Goal: Share content: Share content

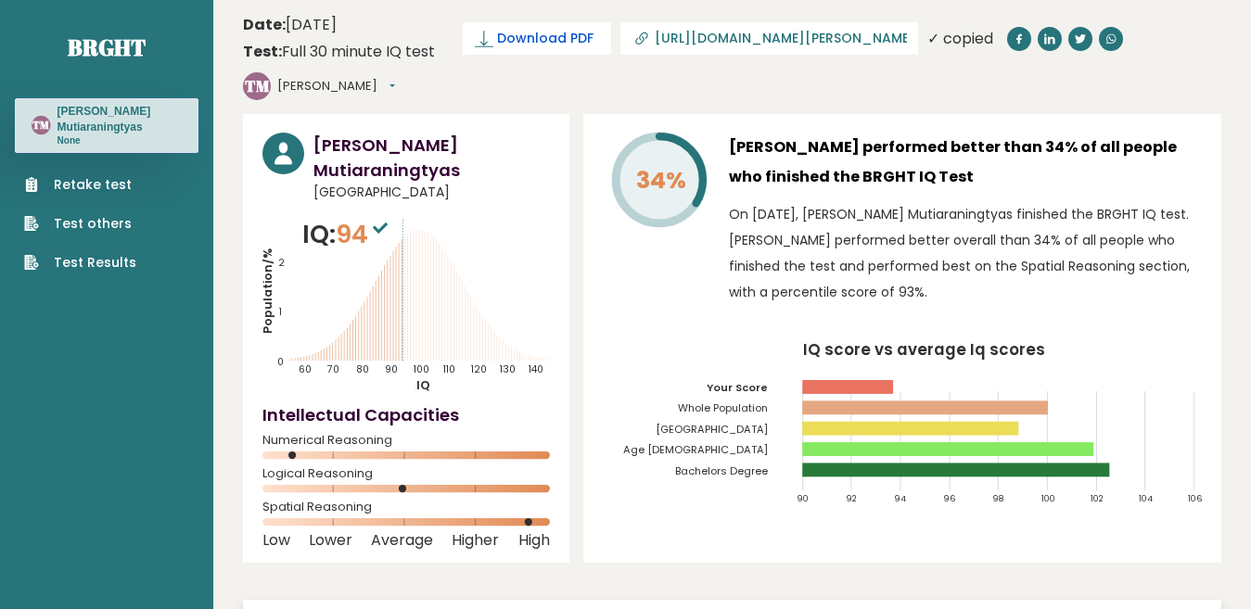
click at [551, 45] on span "Download PDF" at bounding box center [545, 38] width 96 height 19
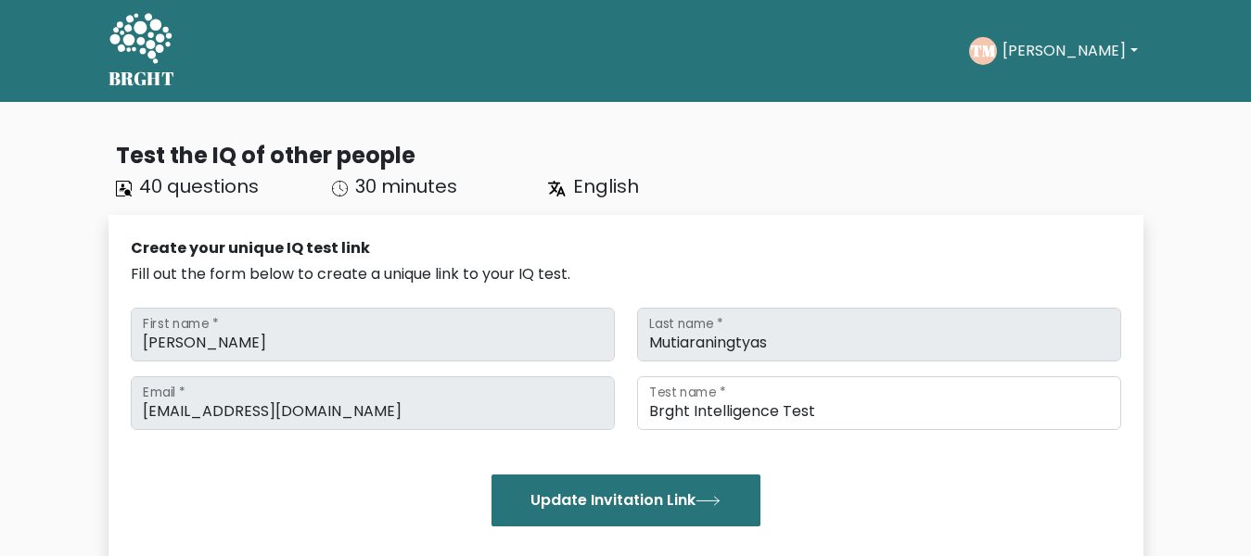
scroll to position [556, 0]
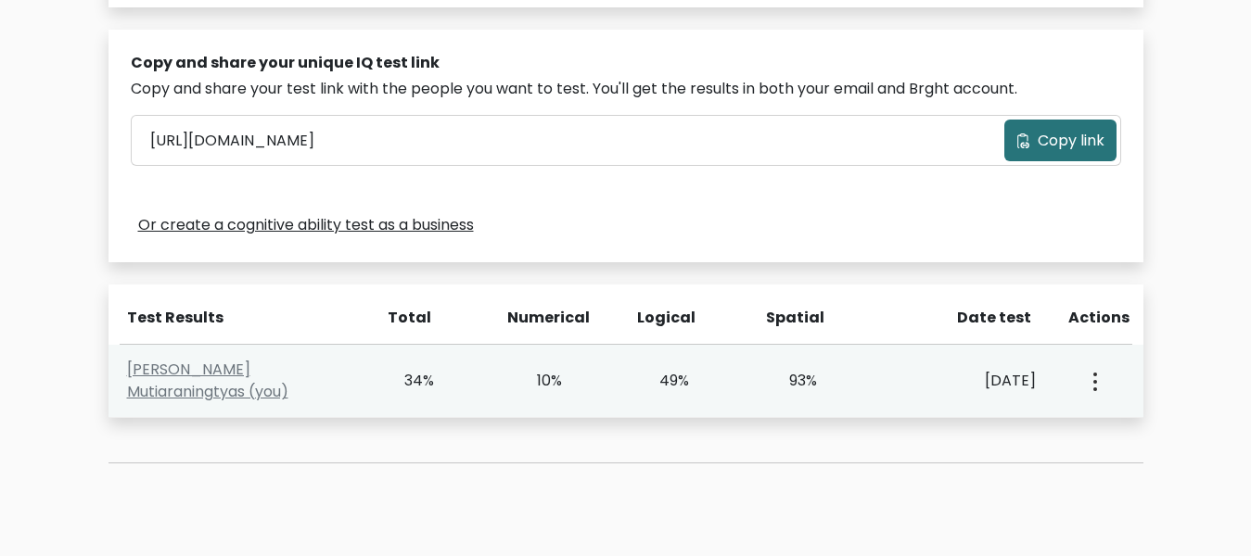
click at [1100, 385] on button "button" at bounding box center [1093, 380] width 15 height 57
click at [1130, 431] on link "View Profile" at bounding box center [1160, 435] width 147 height 30
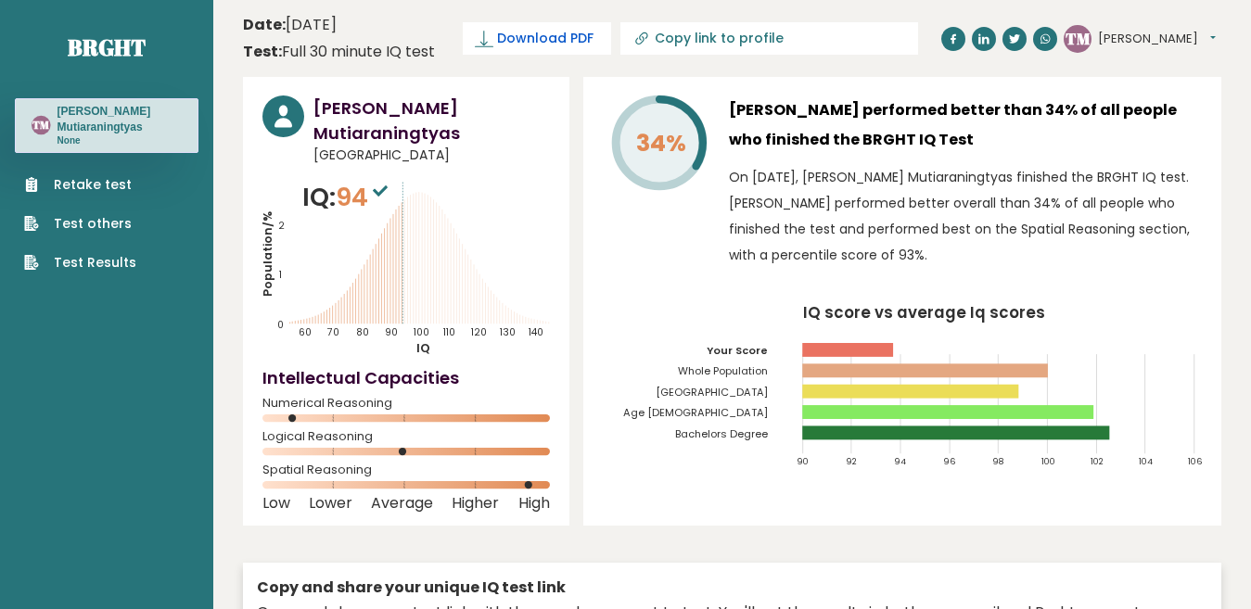
click at [589, 34] on span "Download PDF" at bounding box center [545, 38] width 96 height 19
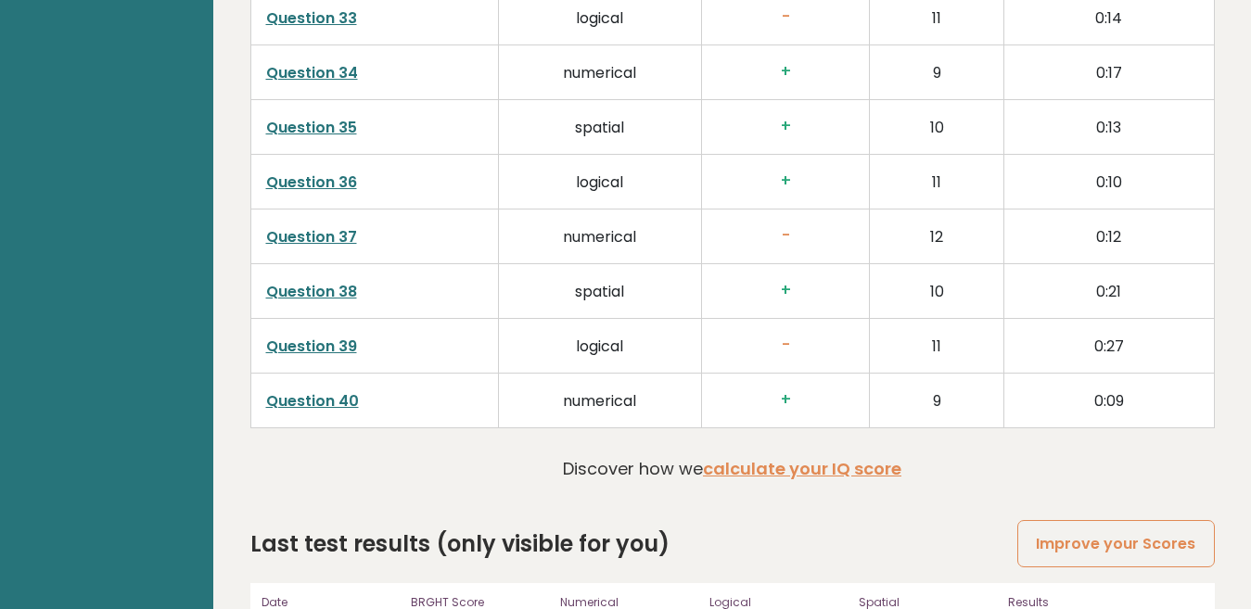
scroll to position [4782, 0]
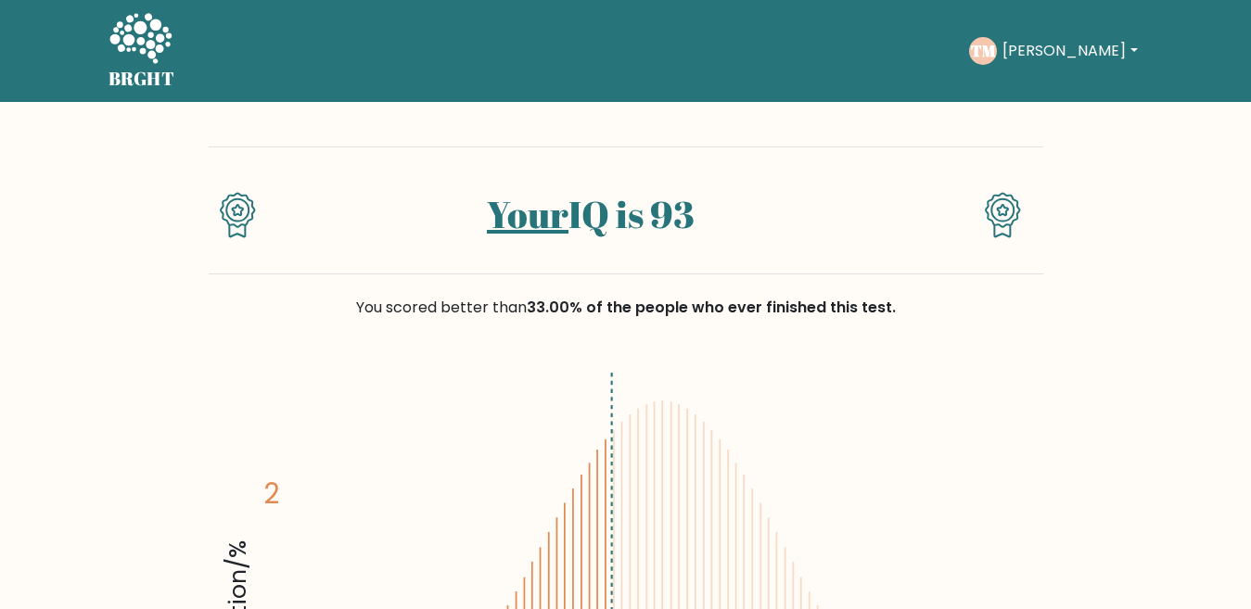
click at [1128, 48] on button "[PERSON_NAME]" at bounding box center [1070, 51] width 146 height 24
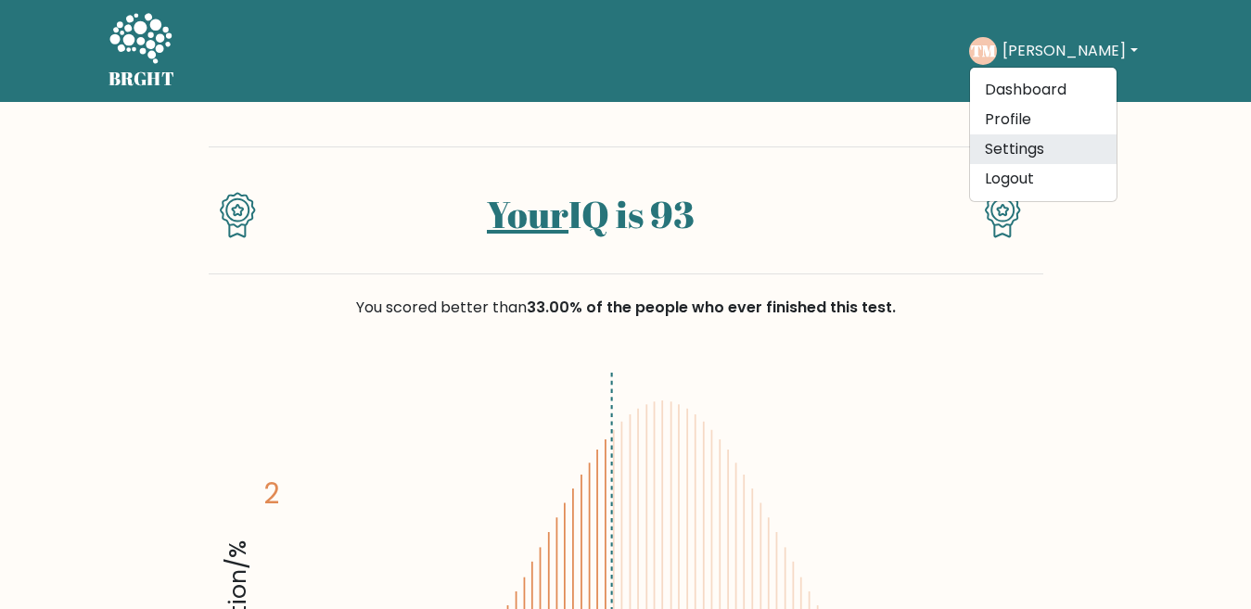
click at [1081, 141] on link "Settings" at bounding box center [1043, 149] width 147 height 30
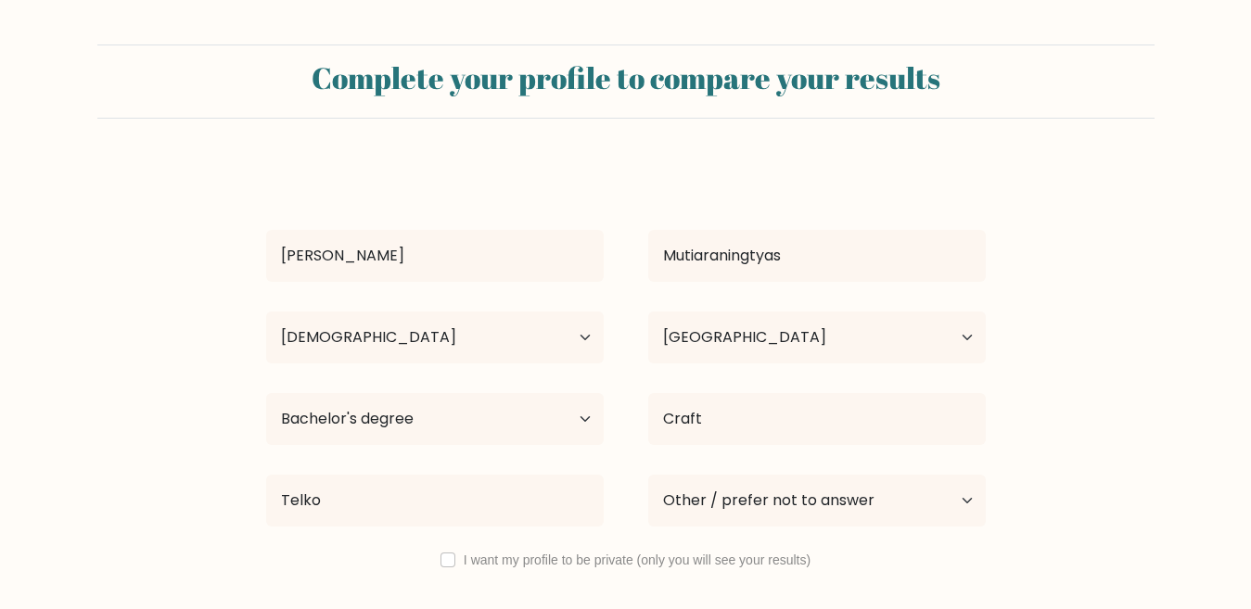
select select "25_34"
select select "ID"
select select "bachelors_degree"
select select "other"
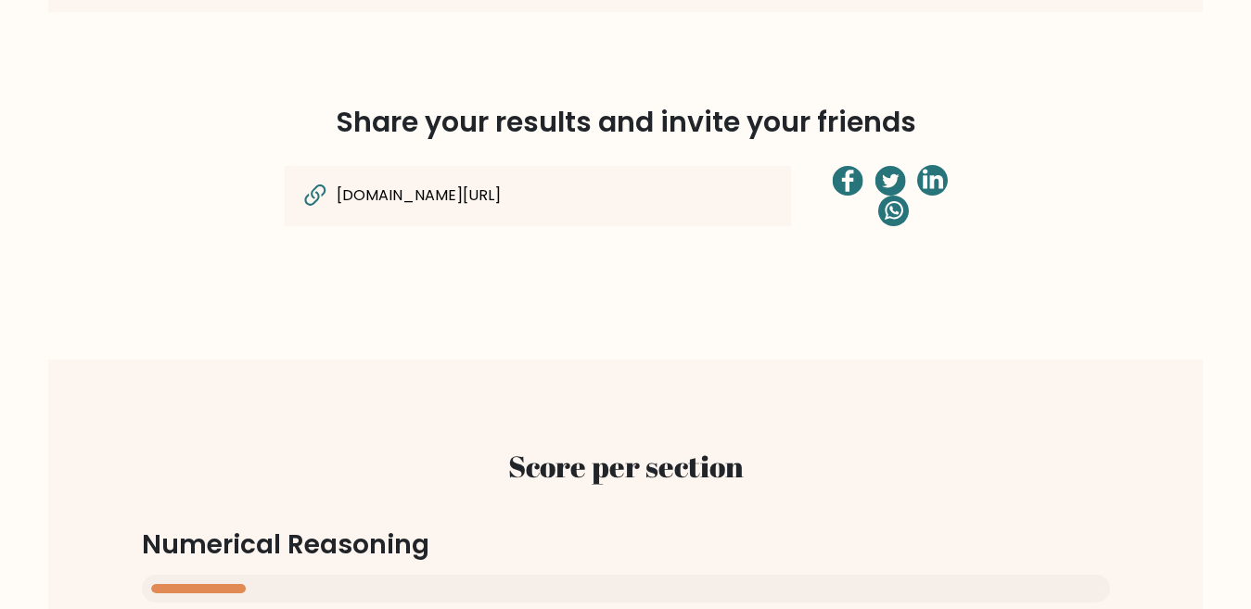
scroll to position [1484, 0]
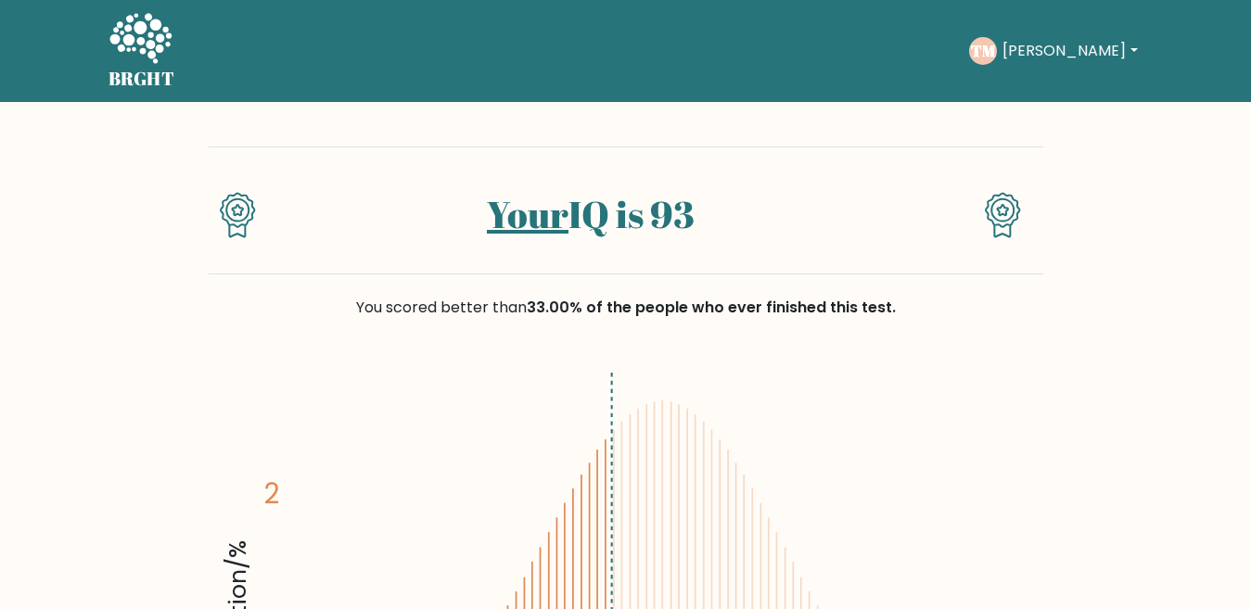
click at [1090, 49] on button "[PERSON_NAME]" at bounding box center [1070, 51] width 146 height 24
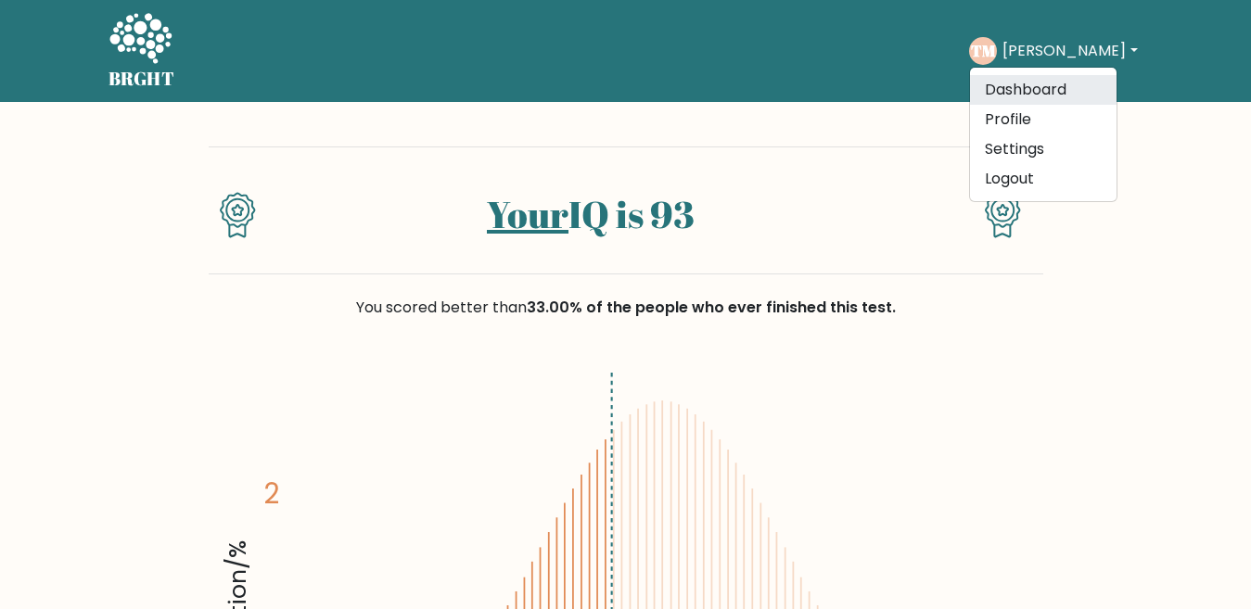
click at [1069, 90] on link "Dashboard" at bounding box center [1043, 90] width 147 height 30
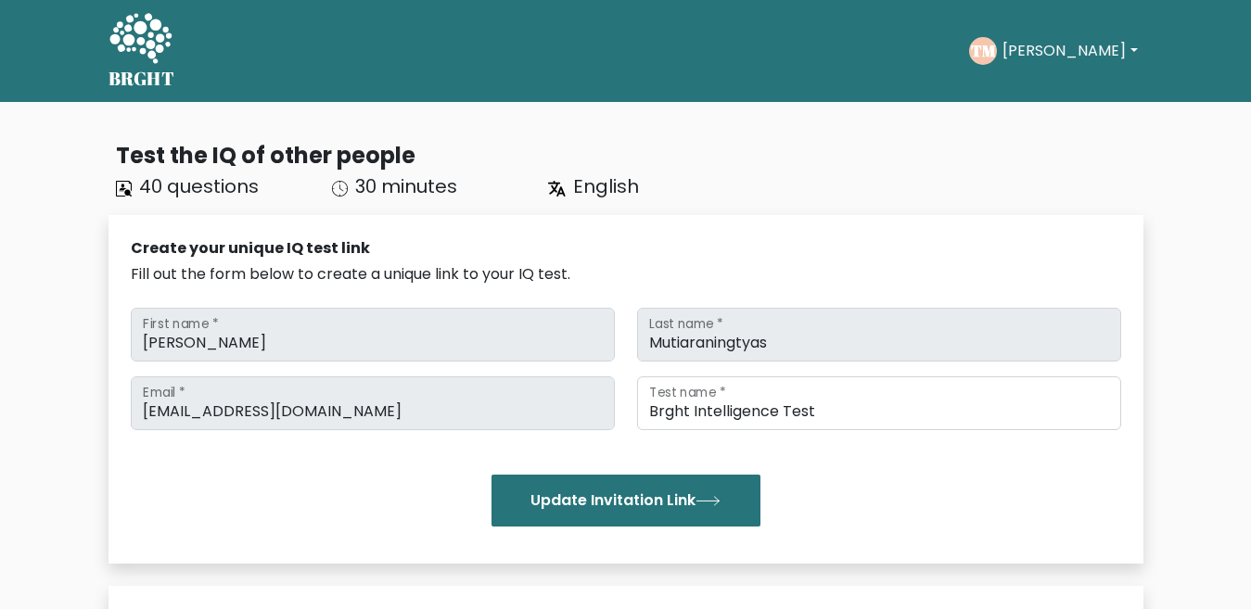
click at [1041, 45] on button "[PERSON_NAME]" at bounding box center [1070, 51] width 146 height 24
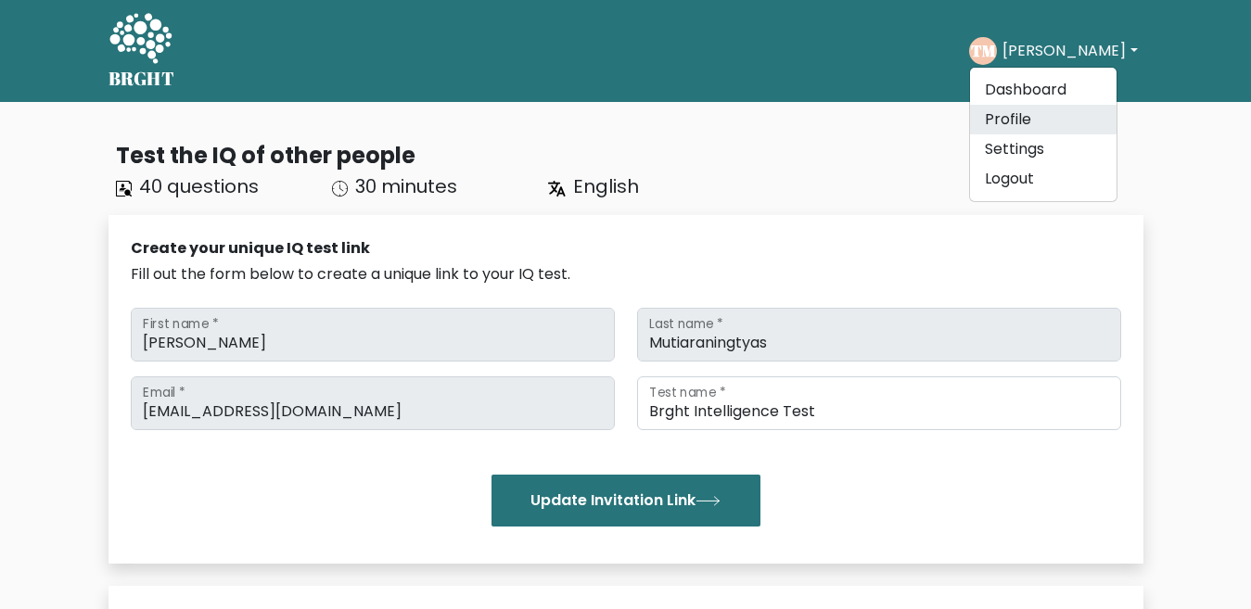
click at [1054, 124] on link "Profile" at bounding box center [1043, 120] width 147 height 30
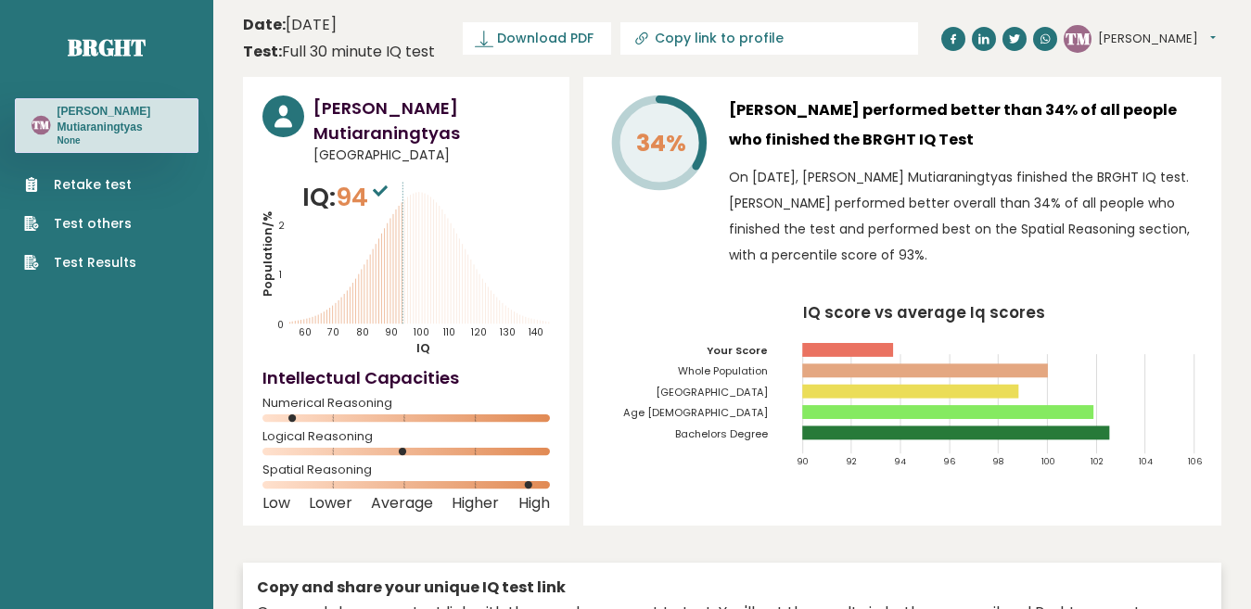
scroll to position [556, 0]
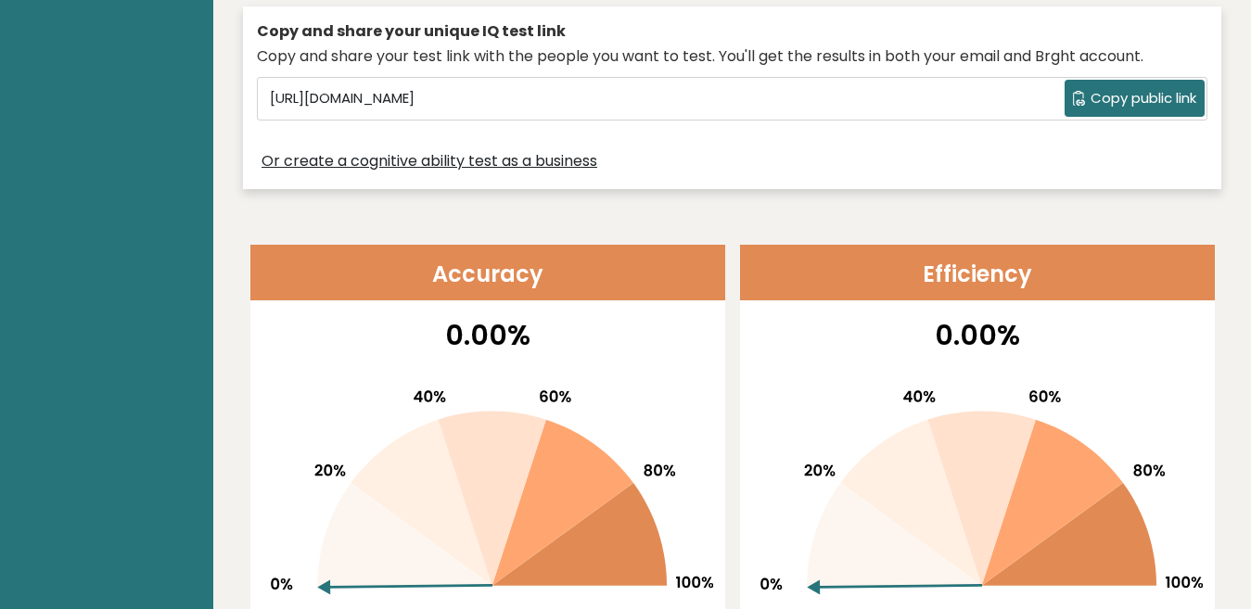
click at [1122, 106] on span "Copy public link" at bounding box center [1143, 98] width 106 height 21
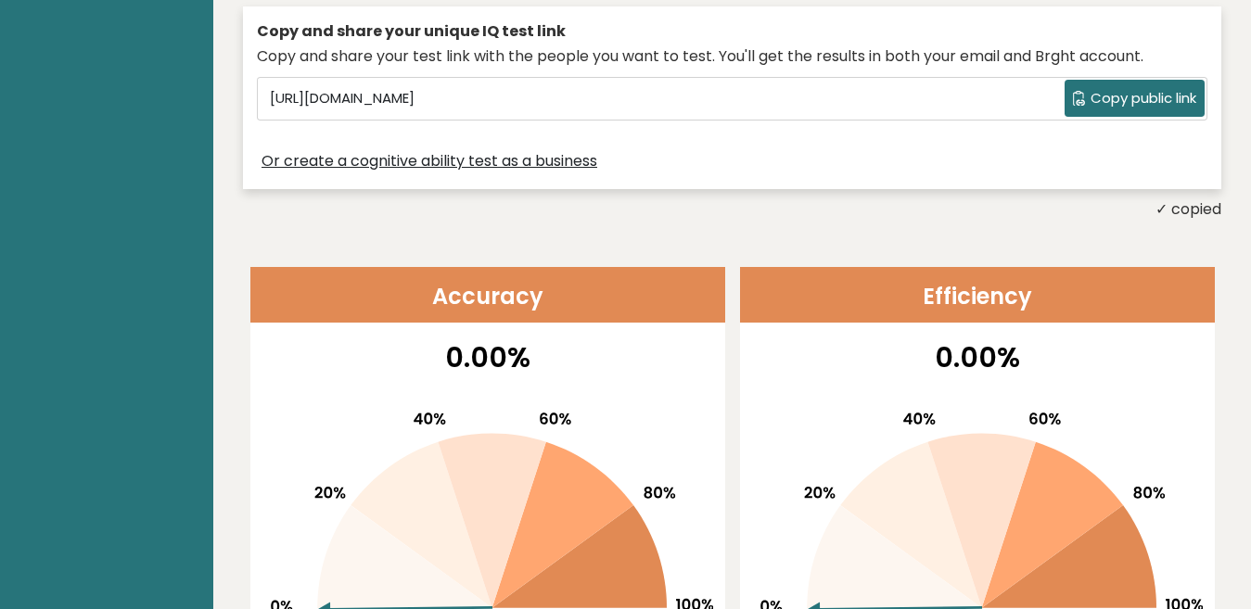
click at [768, 212] on div "✓ copied" at bounding box center [732, 209] width 978 height 22
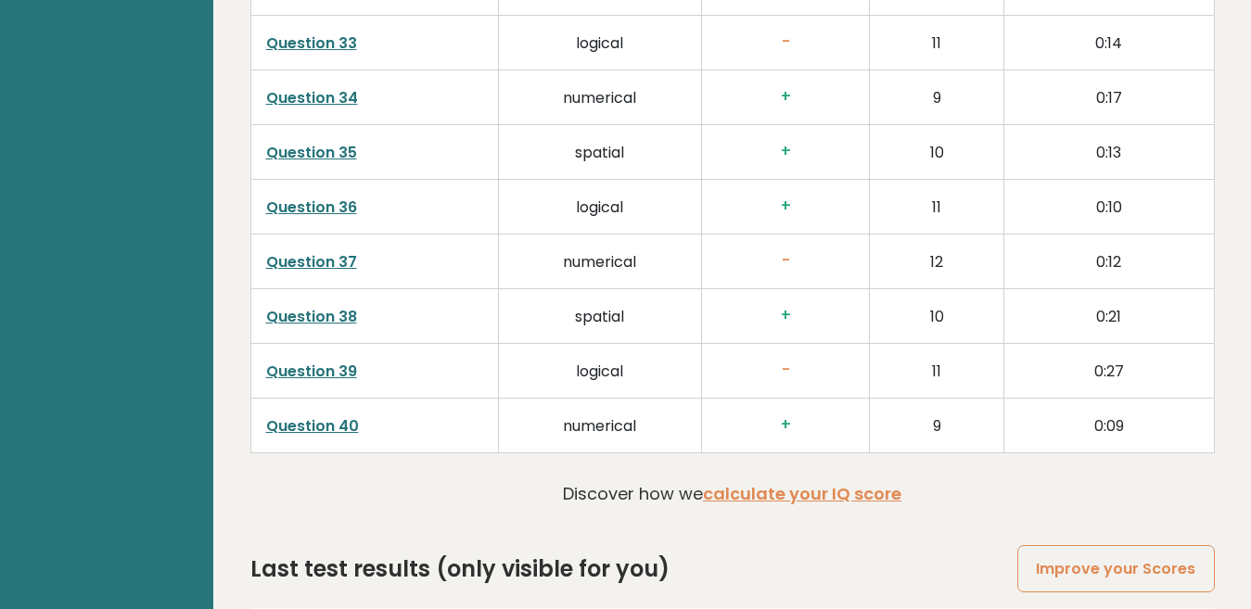
scroll to position [4804, 0]
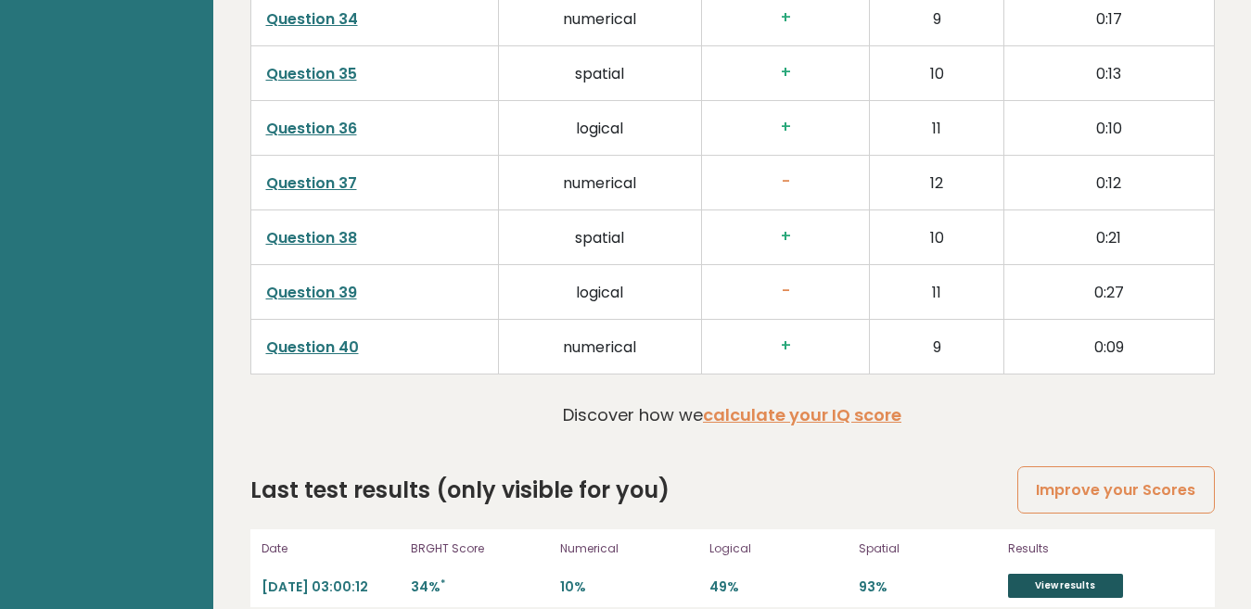
click at [1103, 574] on link "View results" at bounding box center [1065, 586] width 115 height 24
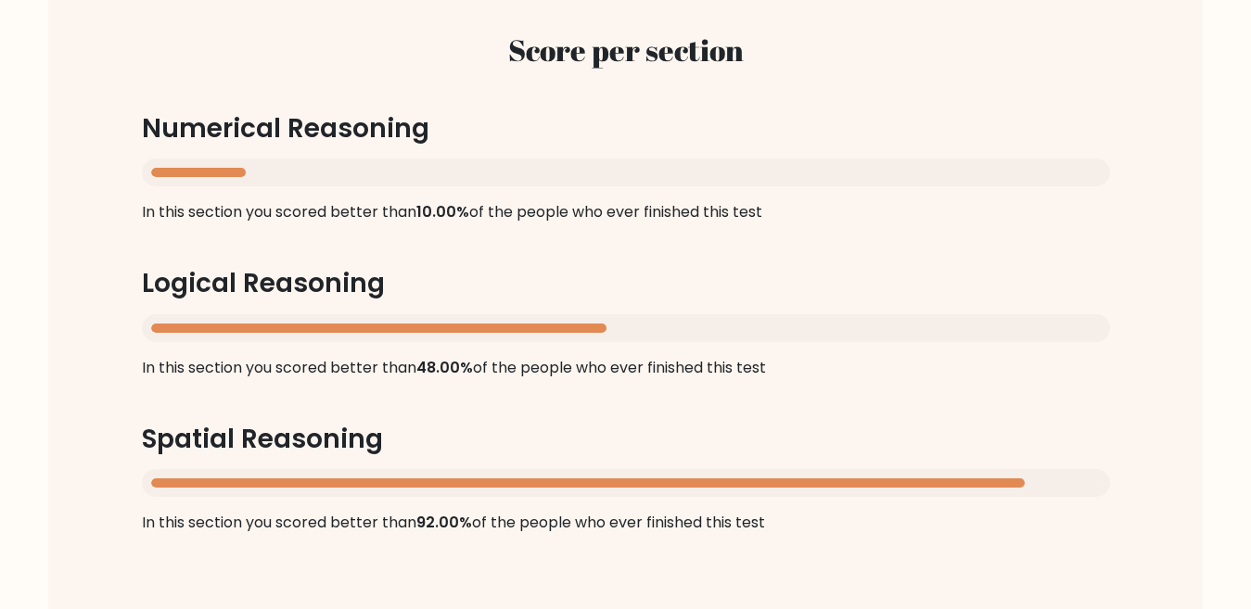
scroll to position [1484, 0]
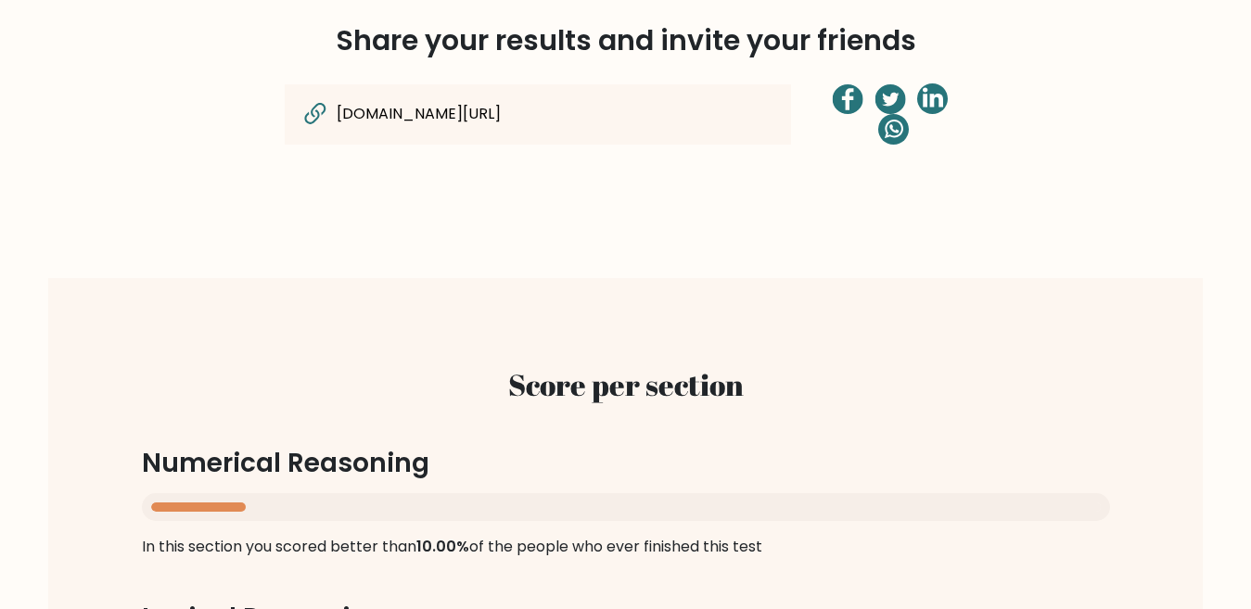
click at [613, 120] on input "brght.org/view/MLHQdiZGzuyDT2aH/?utm_source=share&utm_medium=copy&utm_campaign=…" at bounding box center [502, 114] width 334 height 24
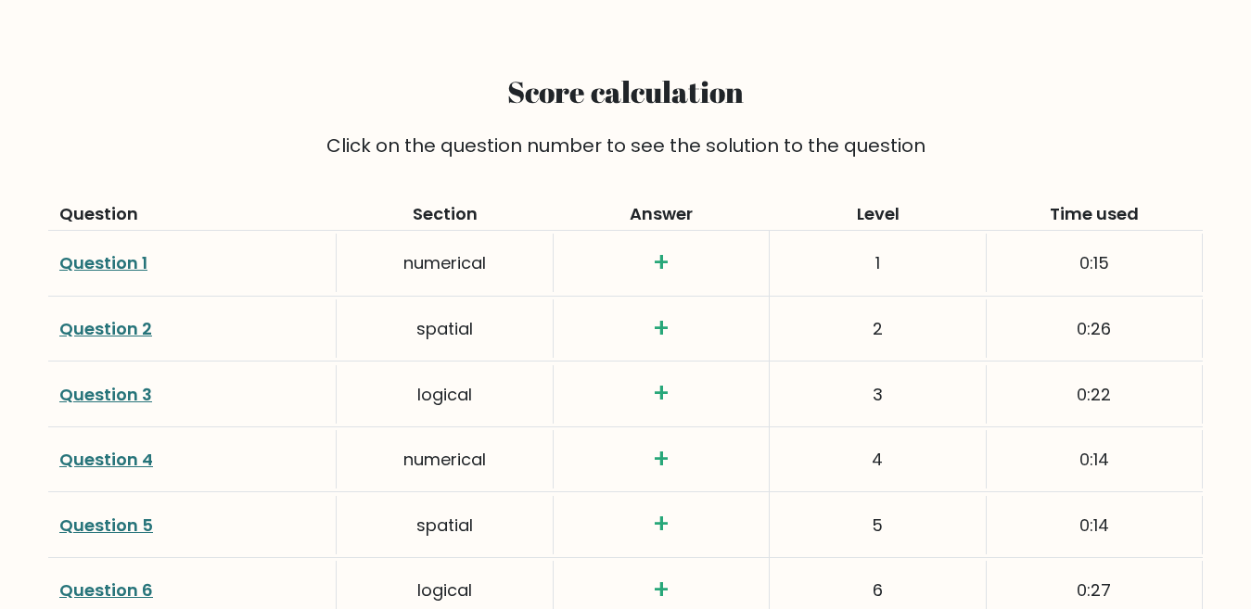
scroll to position [2205, 0]
